Goal: Task Accomplishment & Management: Use online tool/utility

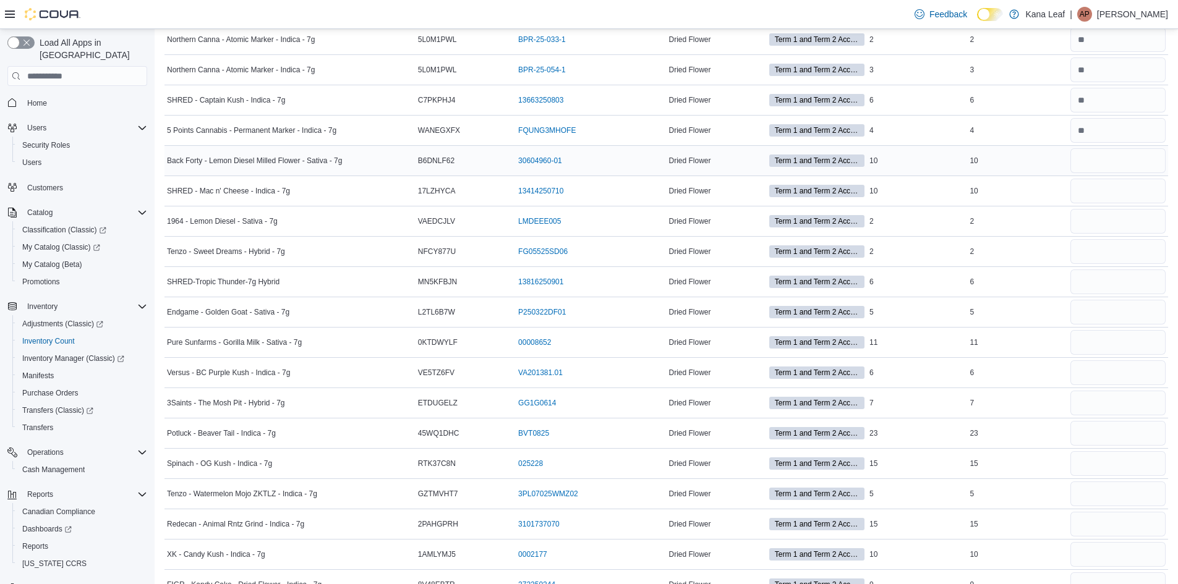
scroll to position [1255, 0]
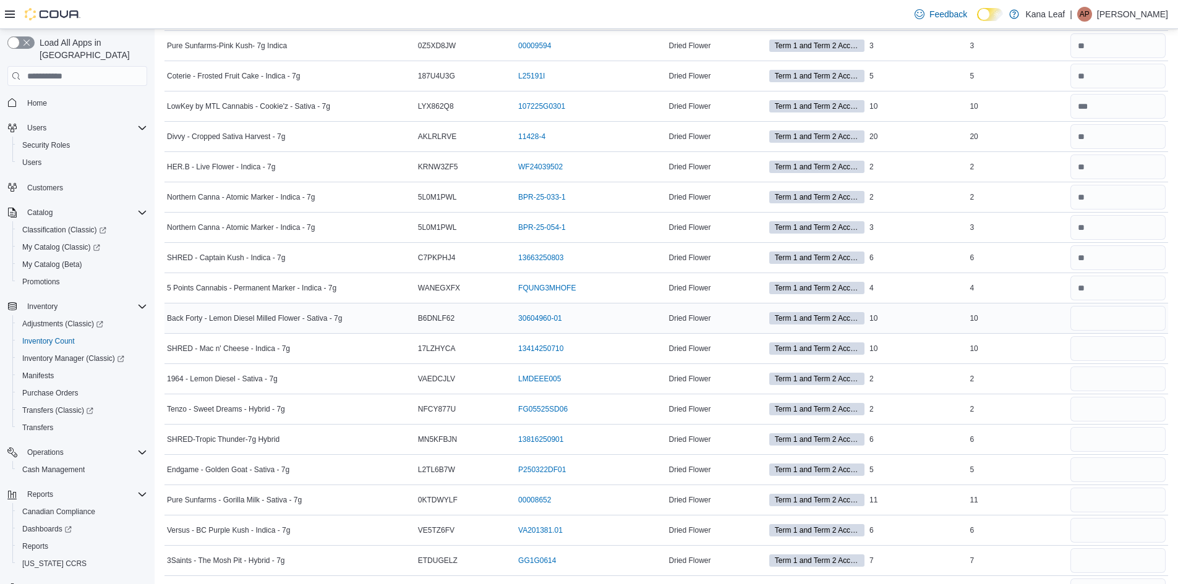
click at [1109, 315] on input "number" at bounding box center [1117, 318] width 95 height 25
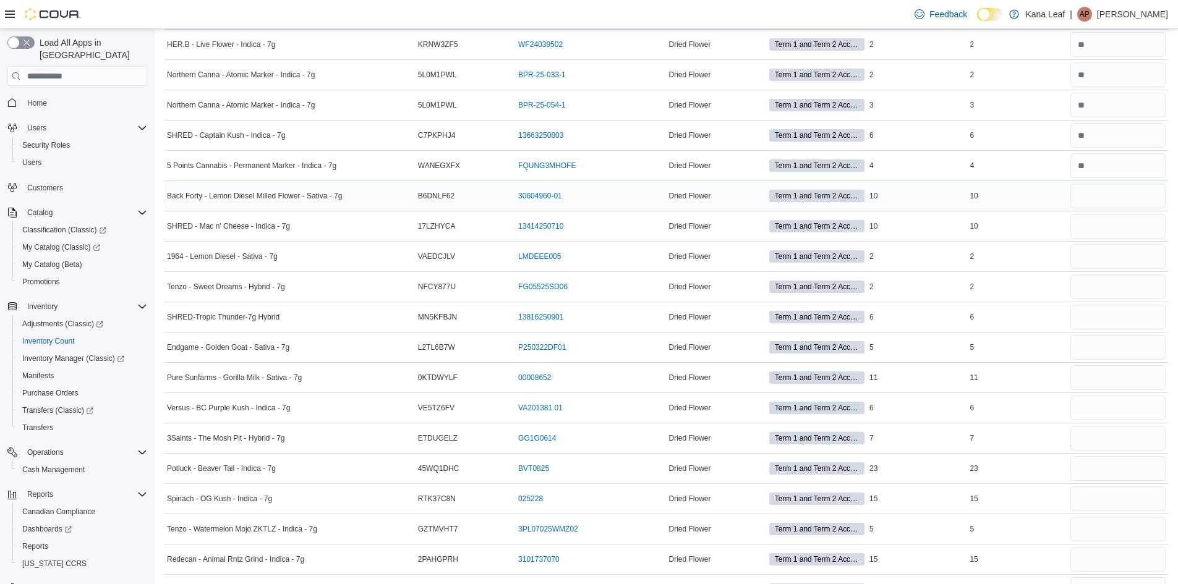
scroll to position [1221, 0]
click at [1098, 189] on input "number" at bounding box center [1117, 194] width 95 height 25
type input "**"
click at [1102, 228] on input "number" at bounding box center [1117, 225] width 95 height 25
type input "**"
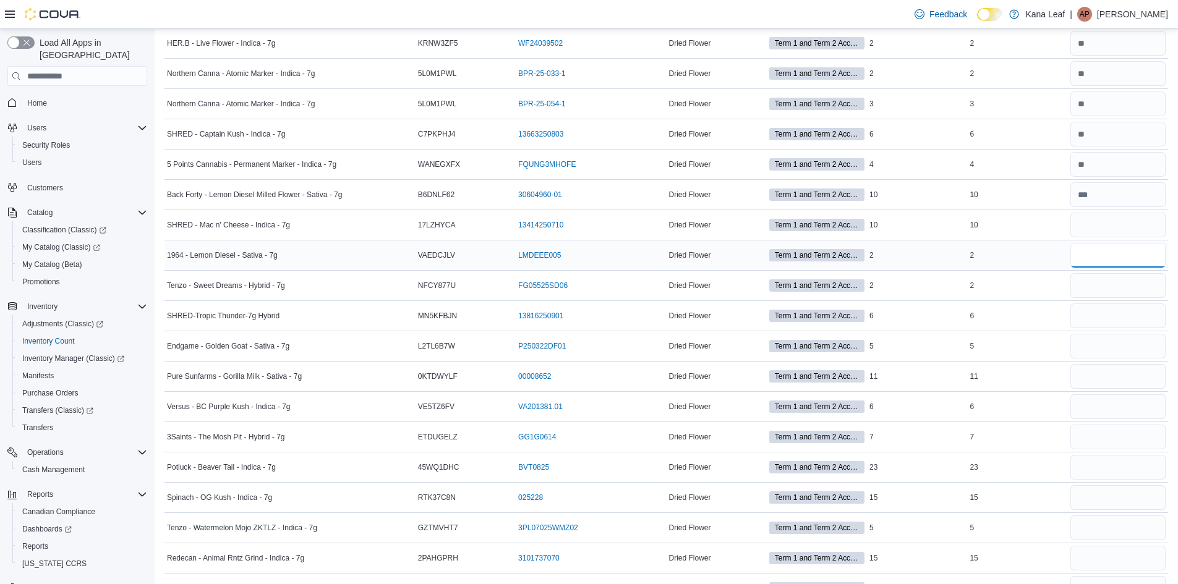
click at [1098, 257] on input "number" at bounding box center [1117, 255] width 95 height 25
type input "*"
click at [1095, 289] on input "number" at bounding box center [1117, 285] width 95 height 25
type input "*"
click at [1106, 316] on input "number" at bounding box center [1117, 316] width 95 height 25
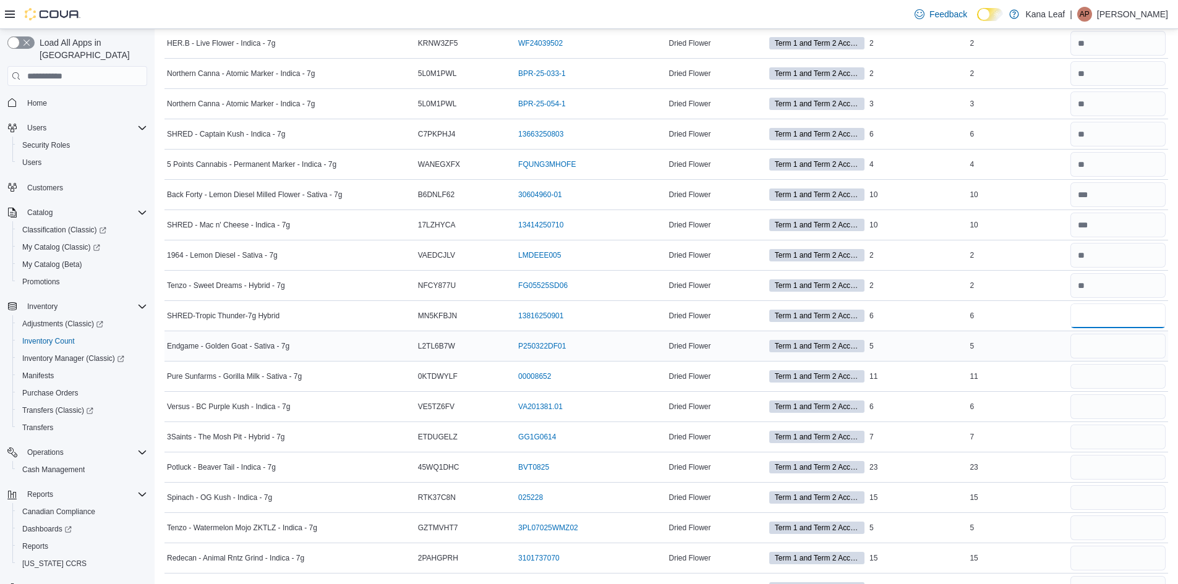
type input "*"
click at [1123, 344] on input "number" at bounding box center [1117, 346] width 95 height 25
type input "*"
click at [1124, 326] on input "number" at bounding box center [1117, 316] width 95 height 25
click at [1125, 317] on input "number" at bounding box center [1117, 316] width 95 height 25
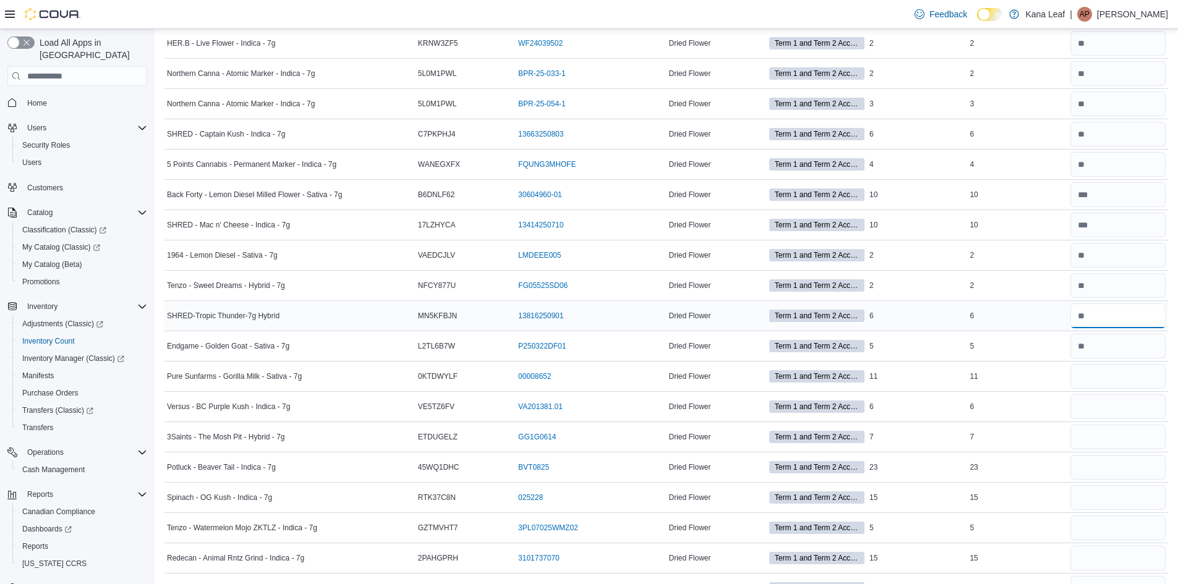
click at [1097, 316] on input "number" at bounding box center [1117, 316] width 95 height 25
type input "*"
click at [1092, 370] on input "number" at bounding box center [1117, 376] width 95 height 25
type input "**"
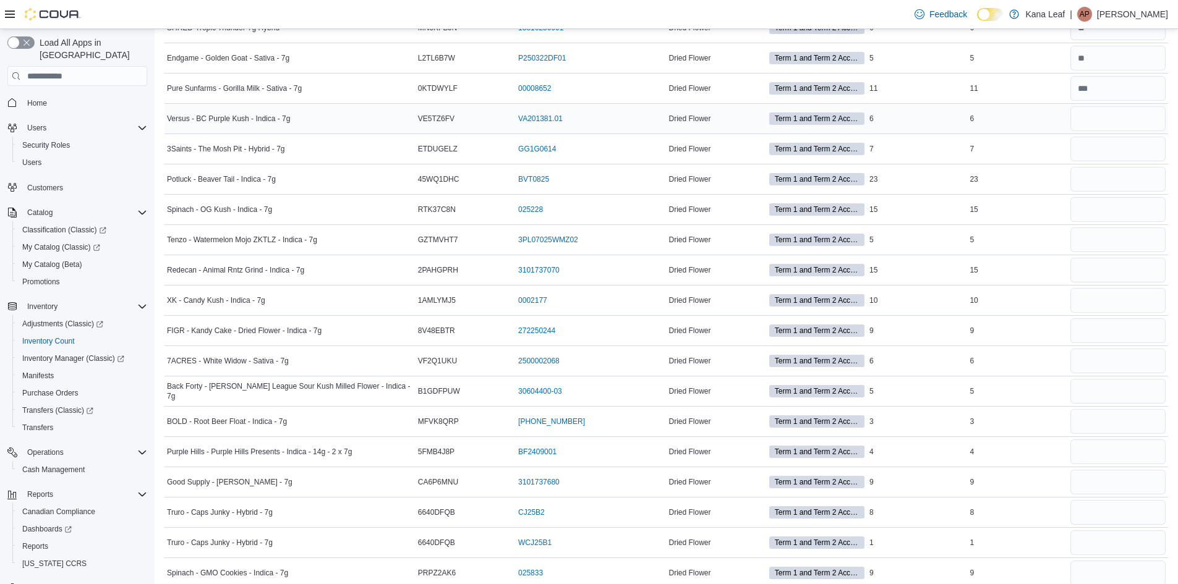
scroll to position [1530, 0]
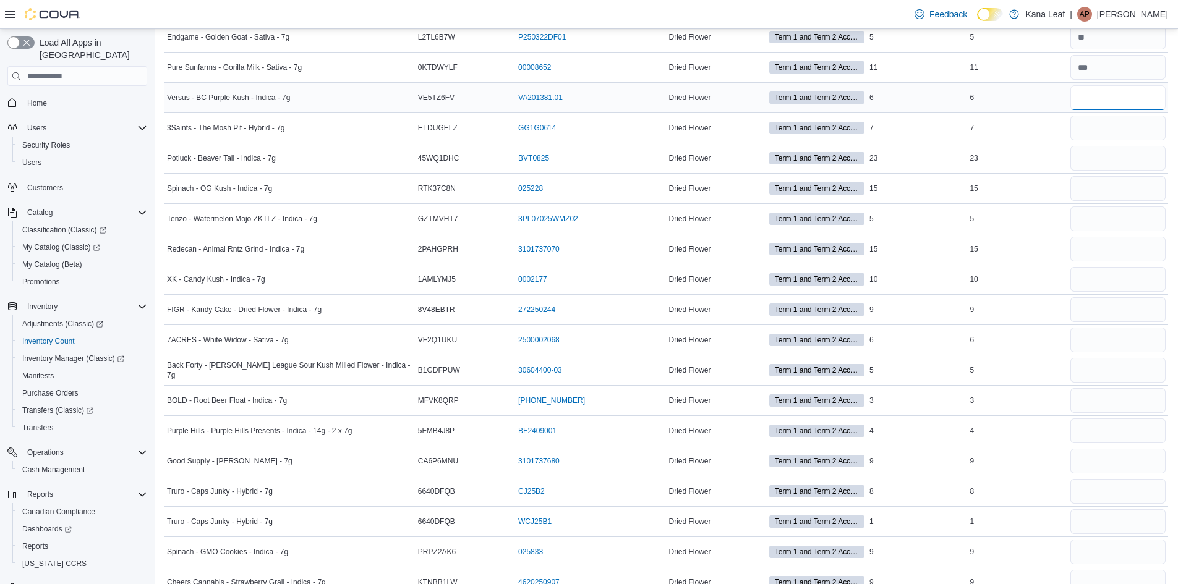
click at [1108, 102] on input "number" at bounding box center [1117, 97] width 95 height 25
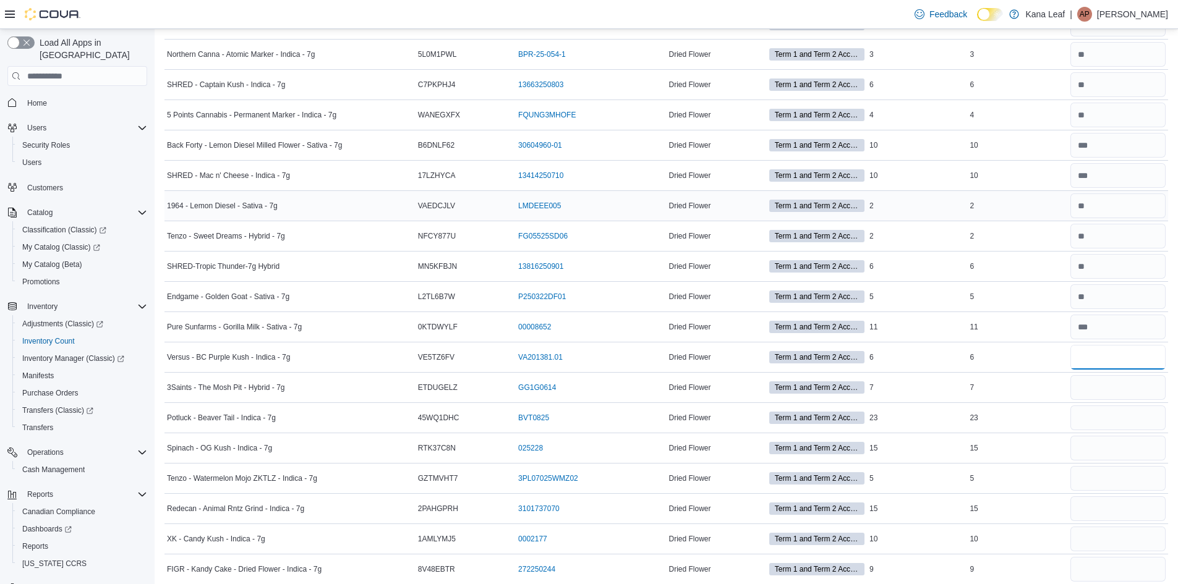
scroll to position [1299, 0]
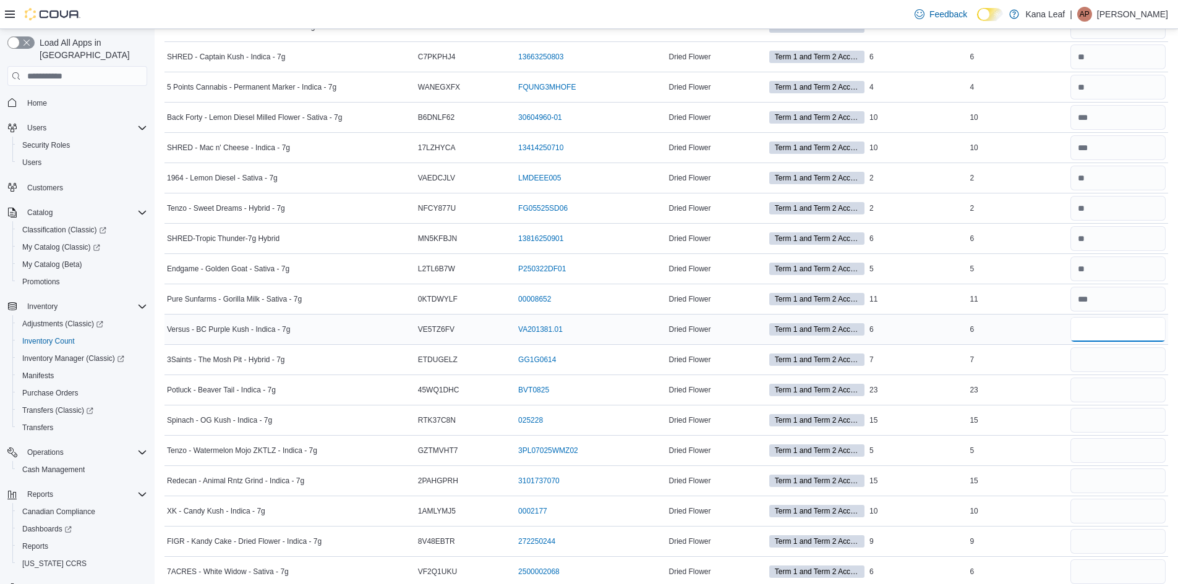
click at [1135, 338] on input "number" at bounding box center [1117, 329] width 95 height 25
type input "*"
click at [1100, 360] on input "number" at bounding box center [1117, 360] width 95 height 25
type input "*"
click at [1103, 388] on input "number" at bounding box center [1117, 390] width 95 height 25
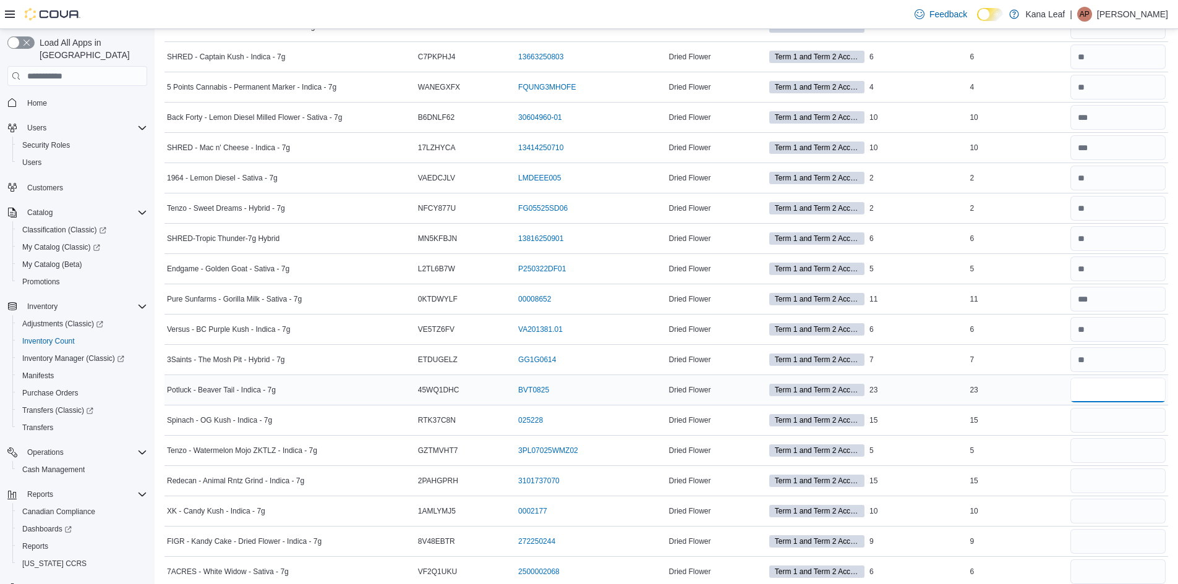
click at [1132, 386] on input "number" at bounding box center [1117, 390] width 95 height 25
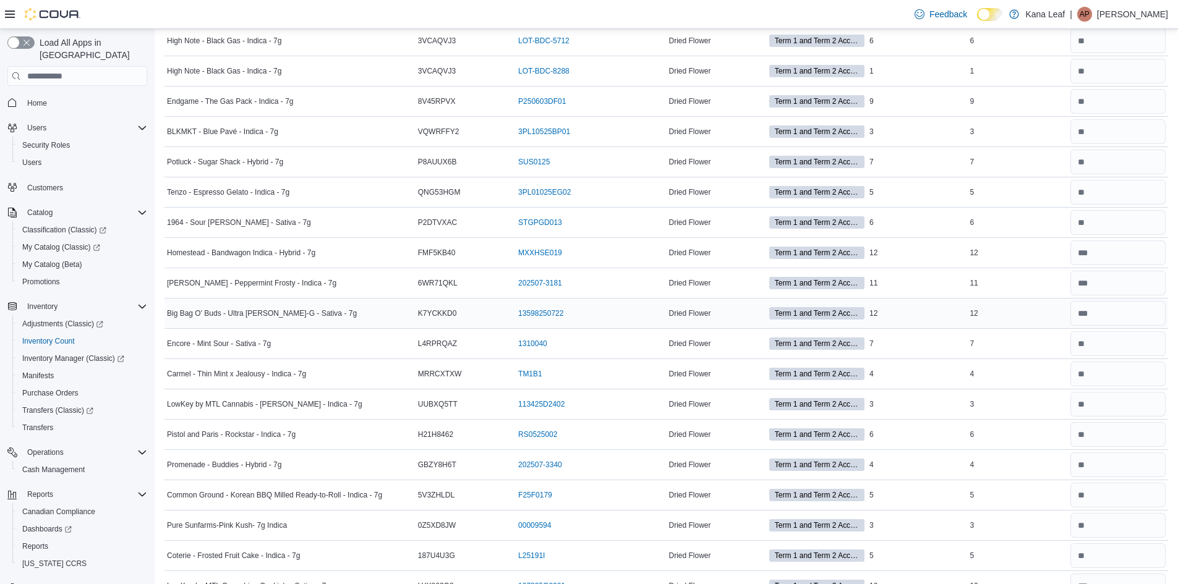
scroll to position [557, 0]
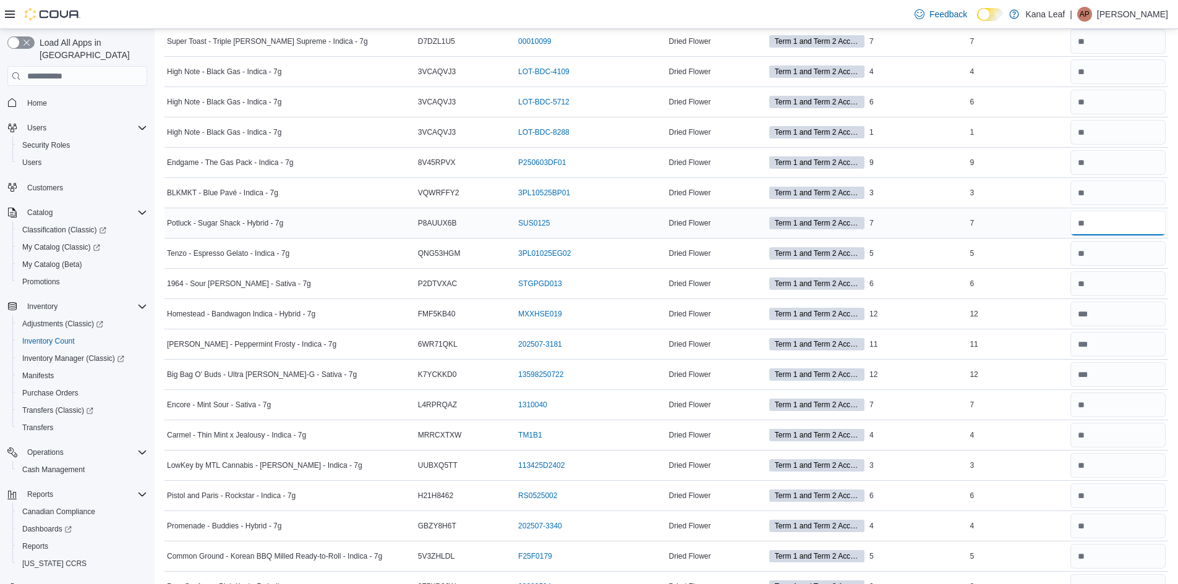
drag, startPoint x: 1096, startPoint y: 218, endPoint x: 1069, endPoint y: 228, distance: 28.2
click at [1069, 228] on tr "Potluck - Sugar Shack - Hybrid - 7g Catalog SKU P8AUUX6B Package Number SUS0125…" at bounding box center [666, 223] width 1004 height 30
click at [1093, 221] on input "number" at bounding box center [1117, 223] width 95 height 25
drag, startPoint x: 1093, startPoint y: 221, endPoint x: 1078, endPoint y: 227, distance: 16.4
click at [1078, 227] on div at bounding box center [1118, 223] width 100 height 30
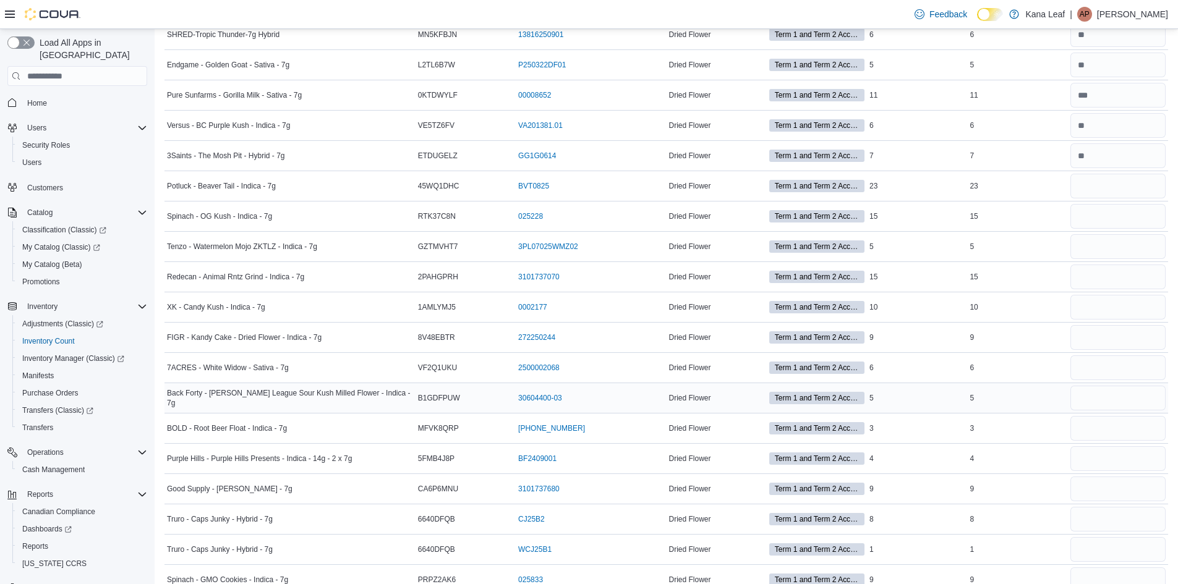
scroll to position [1546, 0]
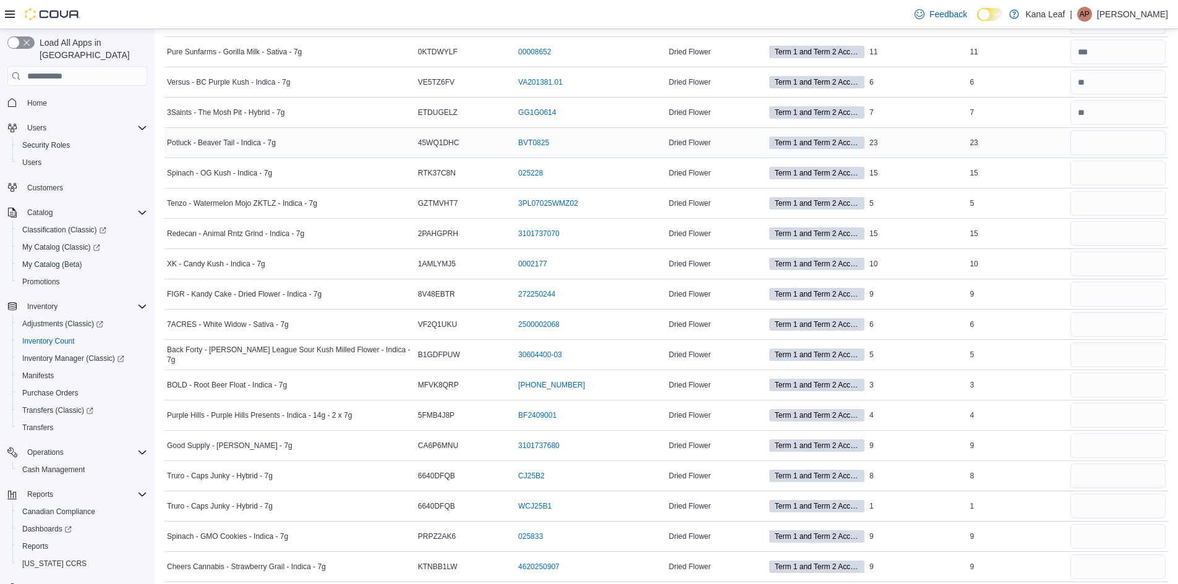
type input "*"
click at [1107, 142] on input "number" at bounding box center [1117, 142] width 95 height 25
type input "**"
click at [1101, 182] on input "number" at bounding box center [1117, 173] width 95 height 25
type input "**"
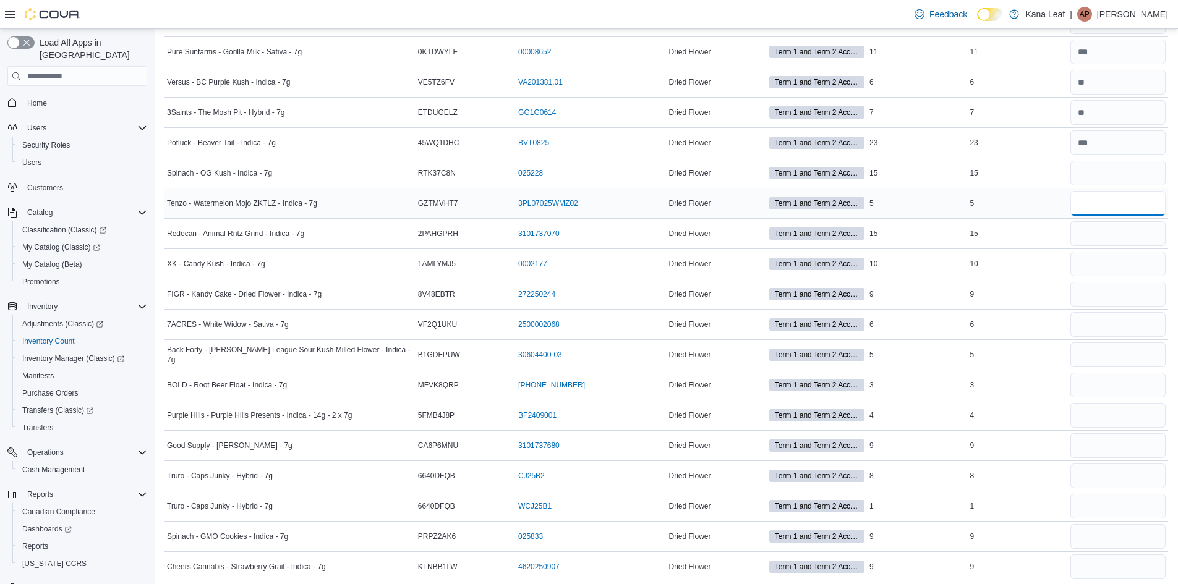
click at [1116, 204] on input "number" at bounding box center [1117, 203] width 95 height 25
type input "*"
click at [1130, 227] on input "number" at bounding box center [1117, 233] width 95 height 25
type input "**"
click at [1085, 255] on input "number" at bounding box center [1117, 264] width 95 height 25
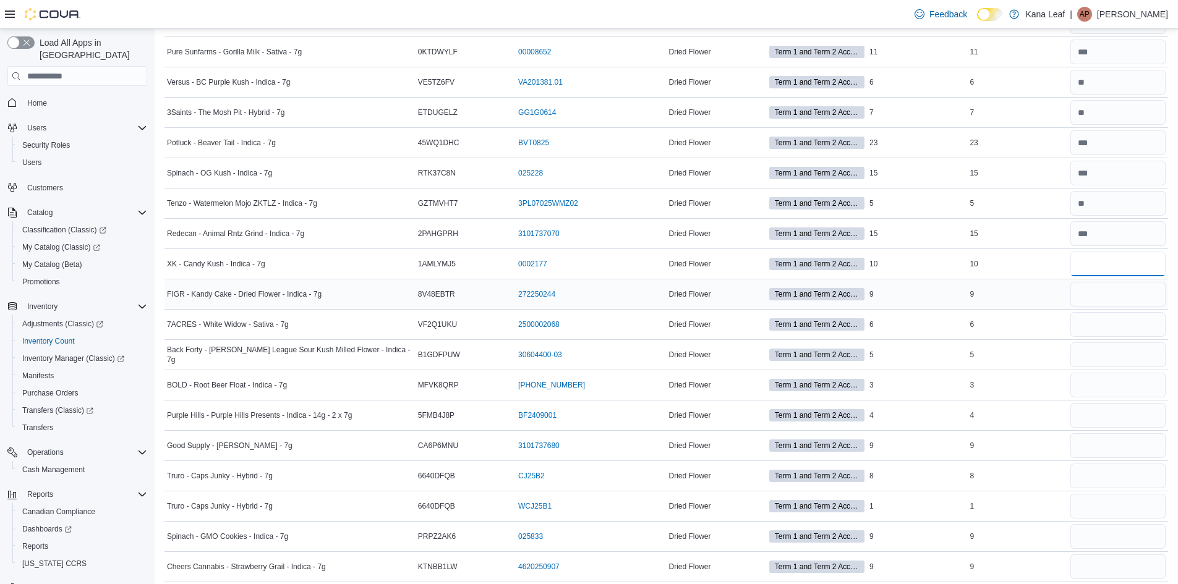
type input "**"
click at [1099, 294] on input "number" at bounding box center [1117, 294] width 95 height 25
type input "*"
click at [1107, 327] on input "number" at bounding box center [1117, 324] width 95 height 25
type input "*"
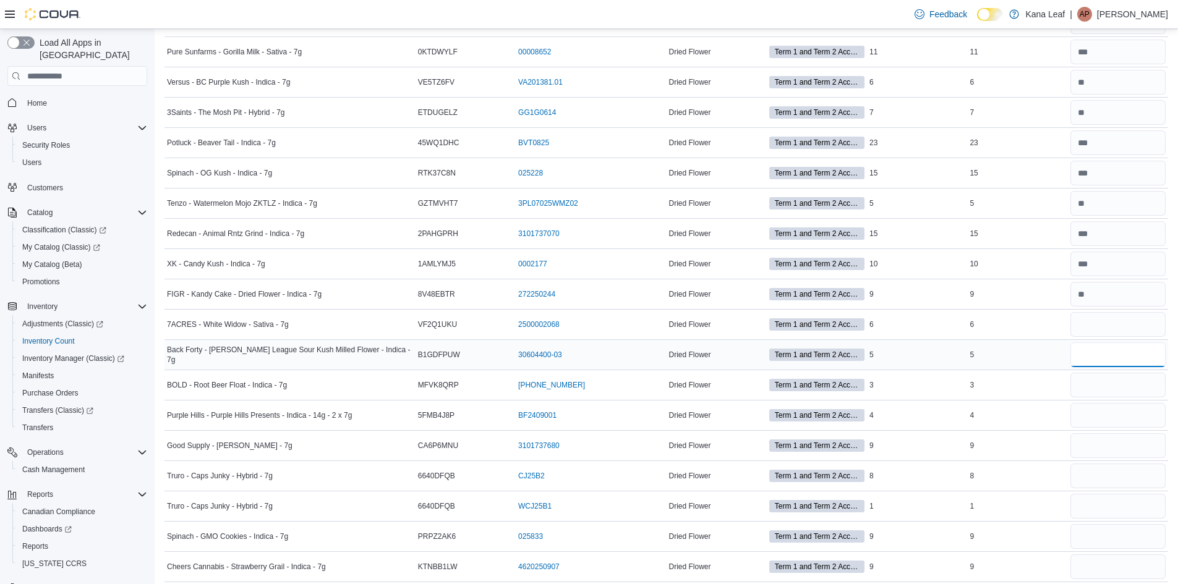
click at [1158, 349] on input "number" at bounding box center [1117, 355] width 95 height 25
type input "*"
click at [1101, 383] on input "number" at bounding box center [1117, 385] width 95 height 25
type input "*"
click at [1112, 409] on input "number" at bounding box center [1117, 415] width 95 height 25
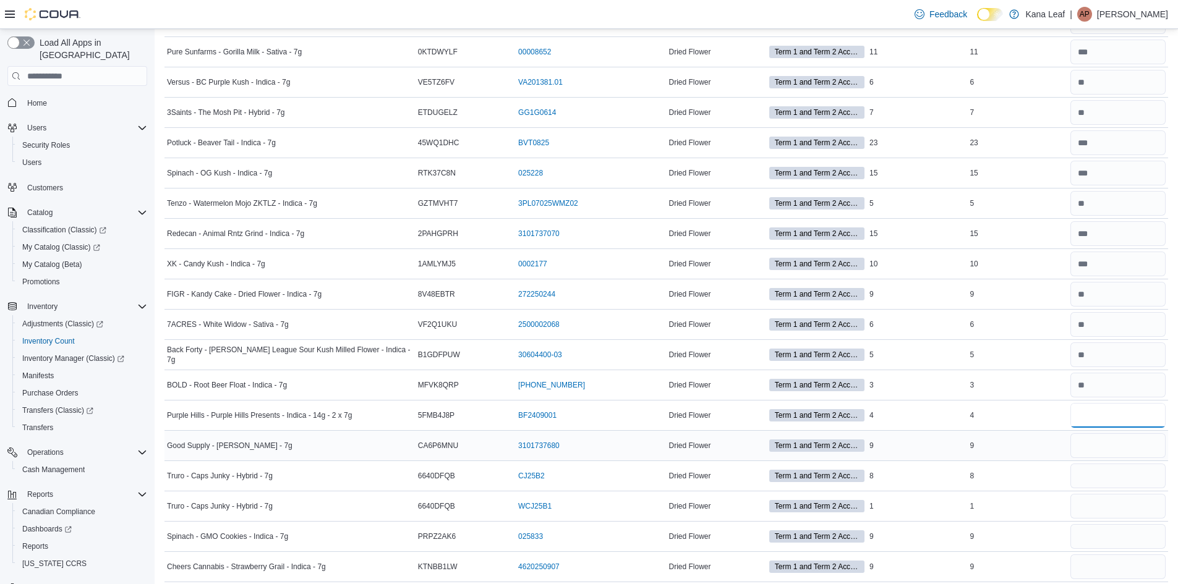
type input "*"
click at [1090, 448] on input "number" at bounding box center [1117, 445] width 95 height 25
type input "*"
click at [1127, 472] on input "number" at bounding box center [1117, 476] width 95 height 25
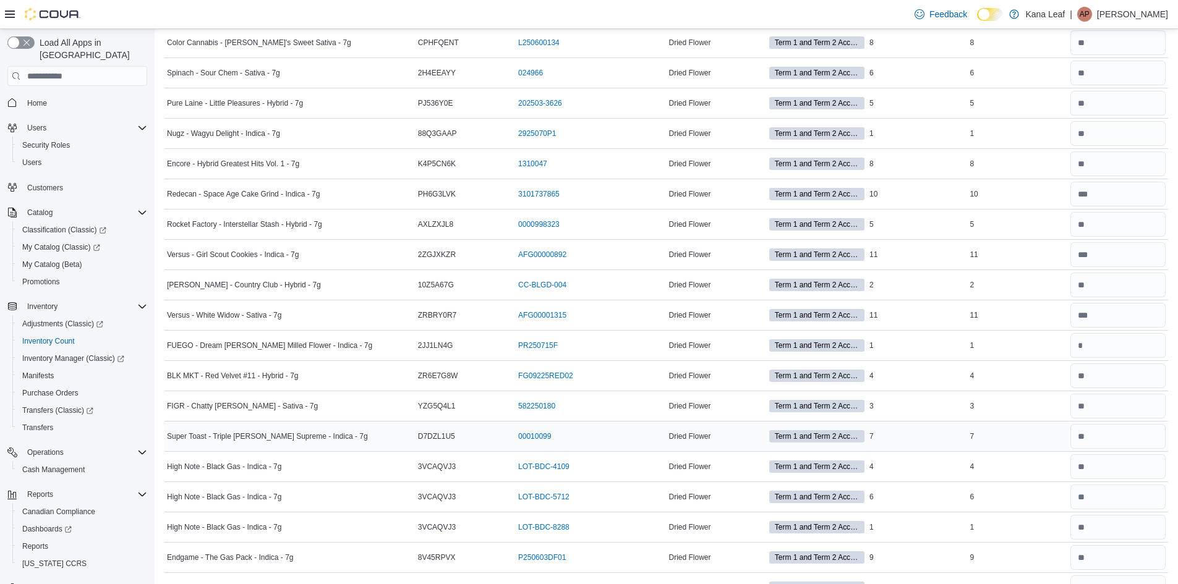
scroll to position [0, 0]
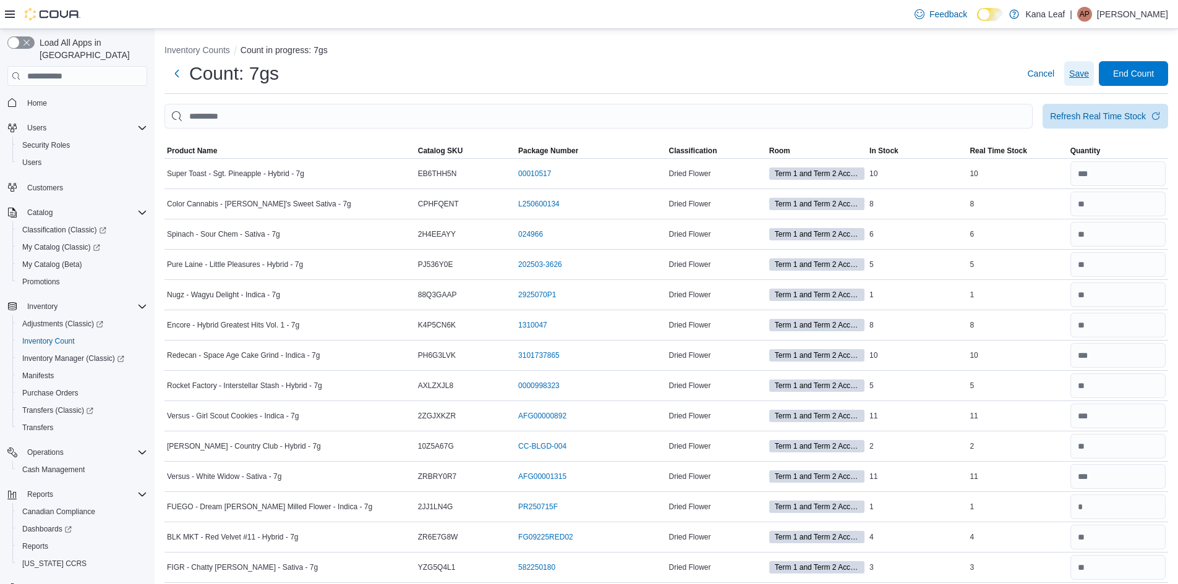
click at [1089, 74] on span "Save" at bounding box center [1079, 73] width 20 height 12
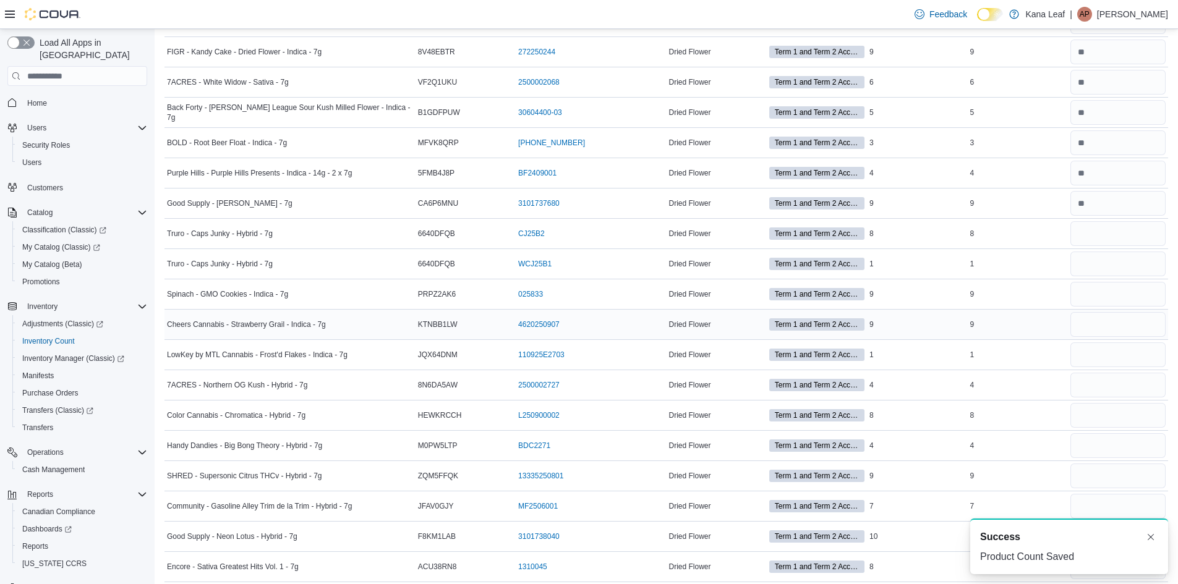
scroll to position [1793, 0]
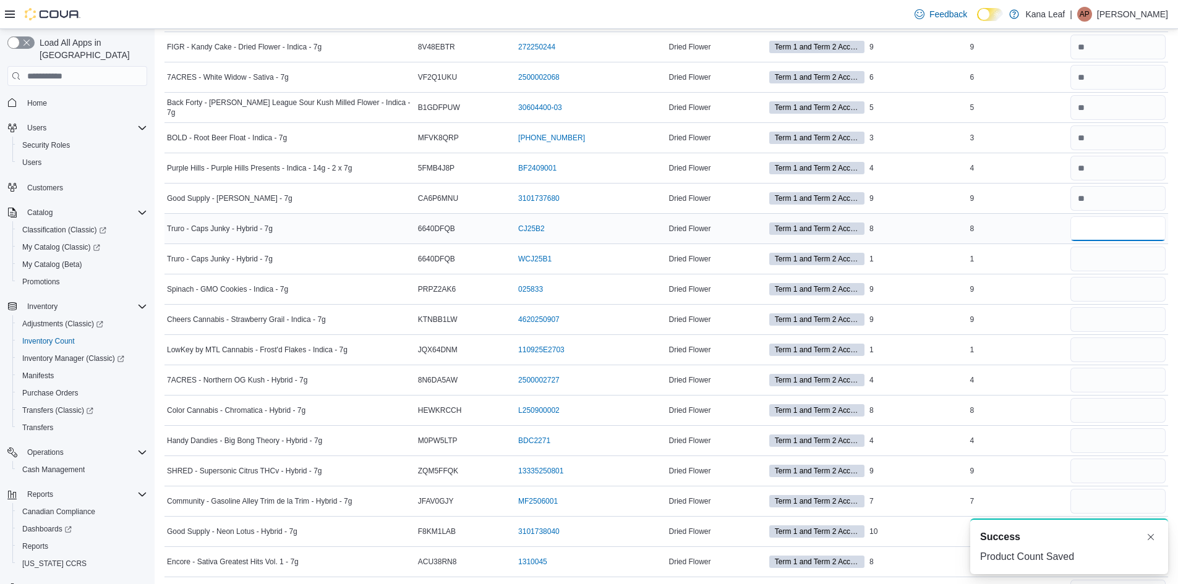
click at [1086, 234] on input "number" at bounding box center [1117, 228] width 95 height 25
type input "*"
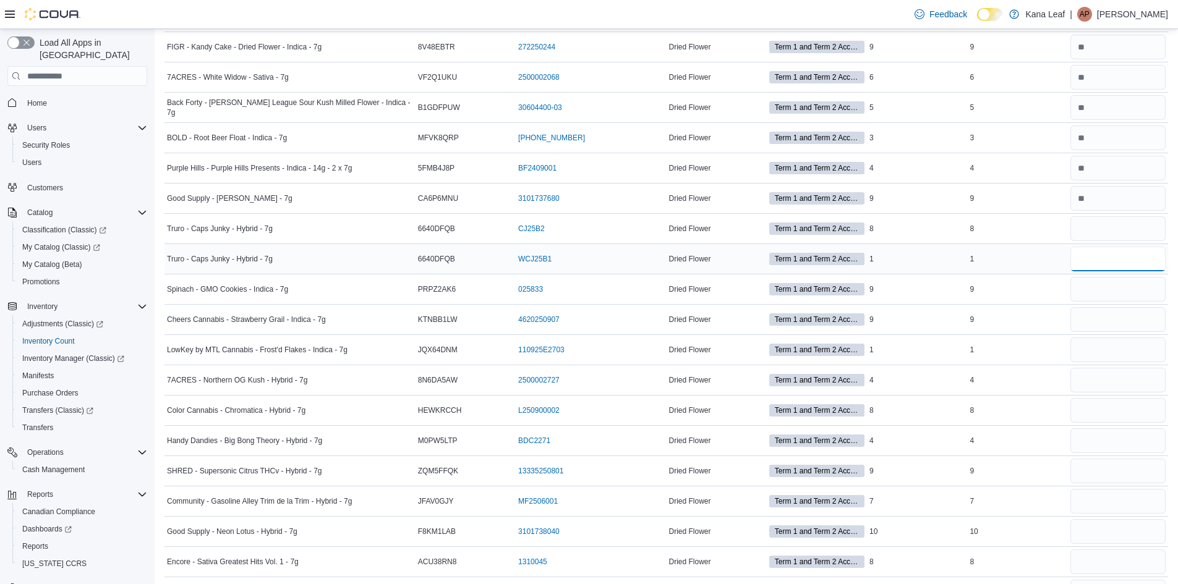
click at [1151, 260] on input "number" at bounding box center [1117, 259] width 95 height 25
type input "*"
click at [1097, 223] on input "number" at bounding box center [1117, 228] width 95 height 25
click at [1126, 229] on input "number" at bounding box center [1117, 228] width 95 height 25
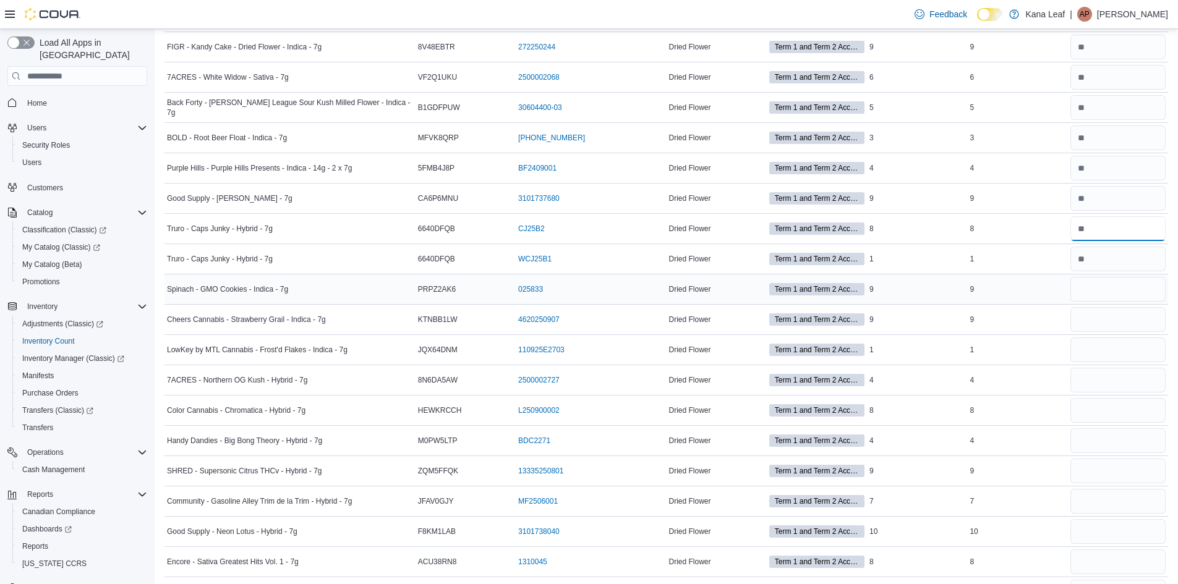
type input "*"
click at [1110, 283] on input "number" at bounding box center [1117, 289] width 95 height 25
type input "*"
click at [1103, 309] on input "number" at bounding box center [1117, 319] width 95 height 25
type input "*"
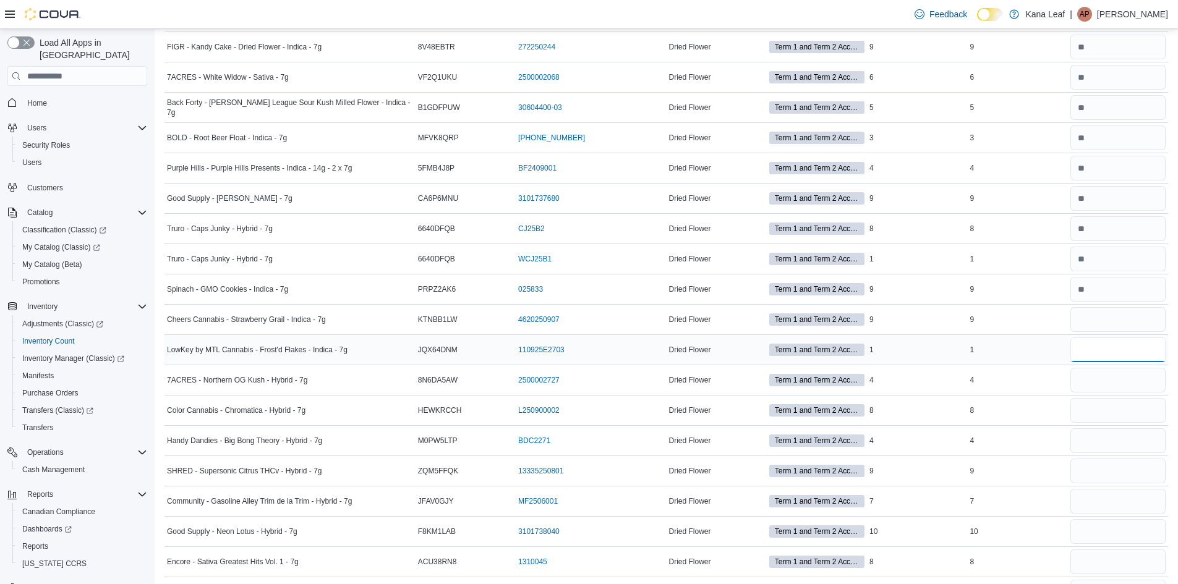
click at [1103, 338] on input "number" at bounding box center [1117, 350] width 95 height 25
type input "*"
click at [1092, 367] on div at bounding box center [1118, 380] width 100 height 30
click at [1086, 378] on input "number" at bounding box center [1117, 380] width 95 height 25
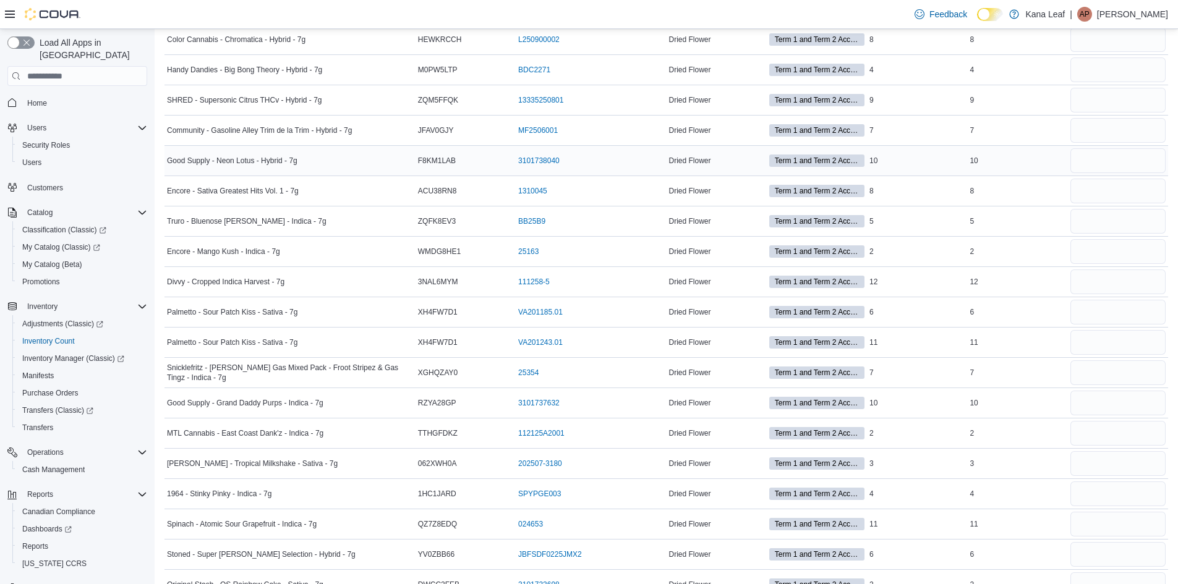
scroll to position [2102, 0]
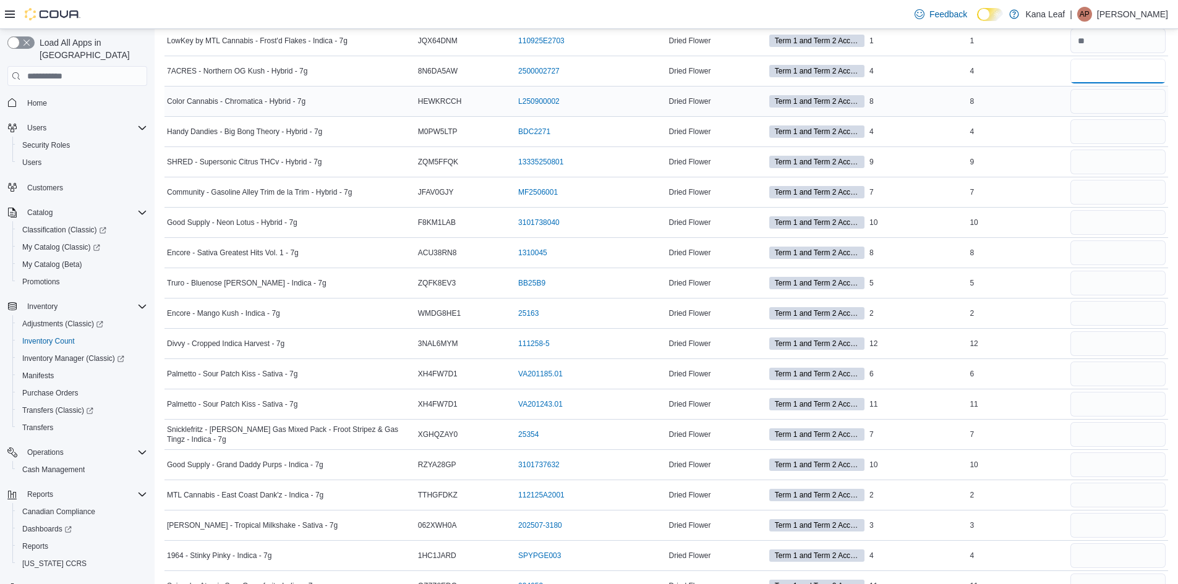
type input "*"
click at [1094, 97] on input "number" at bounding box center [1117, 101] width 95 height 25
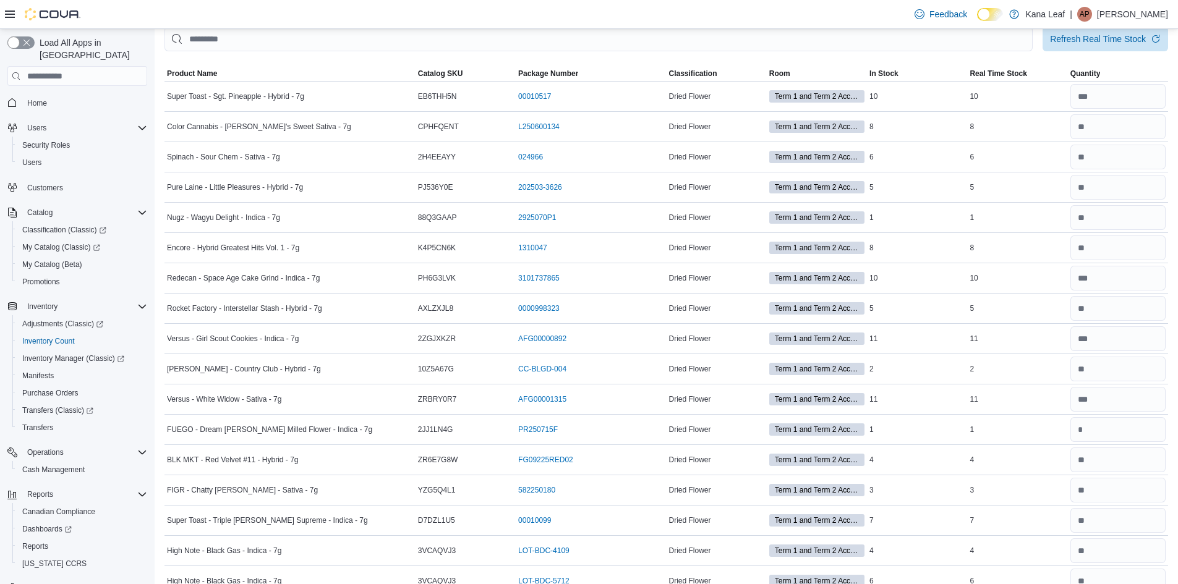
scroll to position [0, 0]
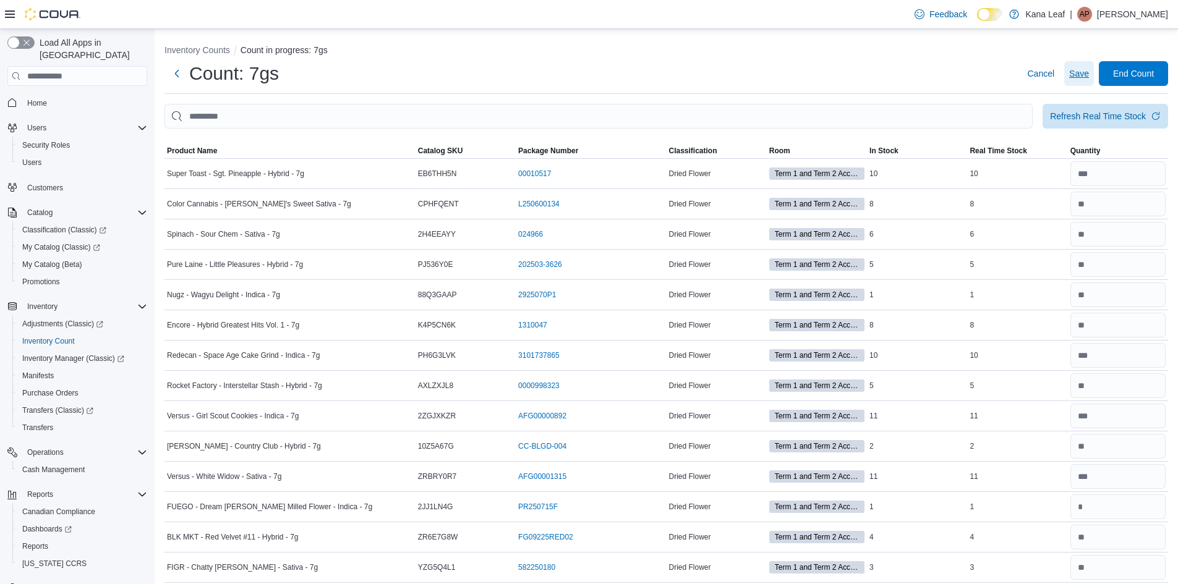
click at [1089, 69] on span "Save" at bounding box center [1079, 73] width 20 height 12
